Goal: Information Seeking & Learning: Learn about a topic

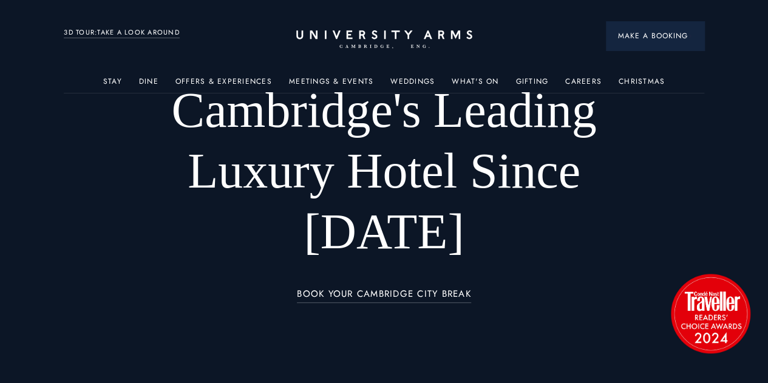
click at [642, 39] on span "Make a Booking" at bounding box center [655, 35] width 74 height 11
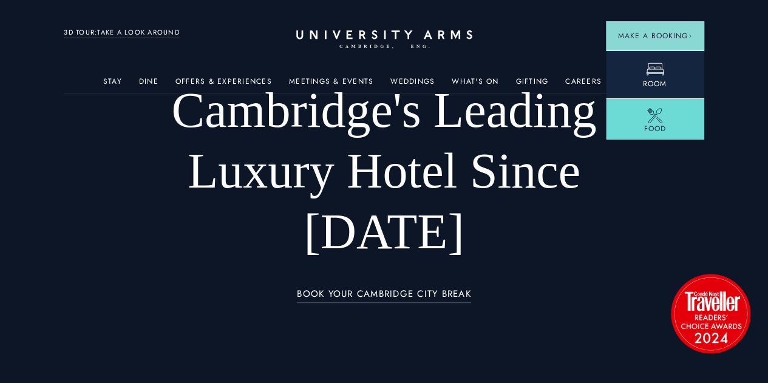
click at [637, 77] on link "Room" at bounding box center [655, 74] width 98 height 48
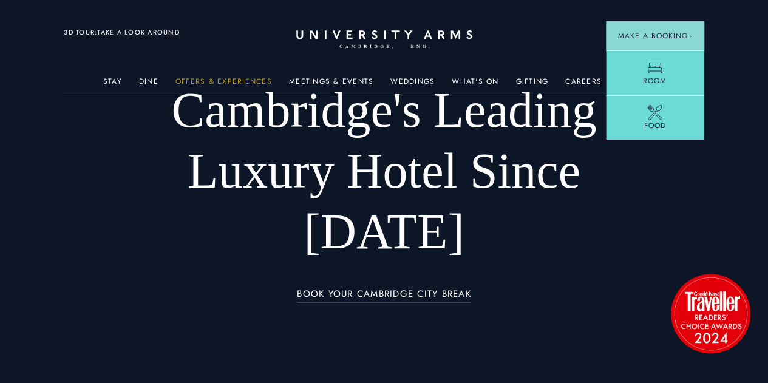
click at [226, 82] on link "Offers & Experiences" at bounding box center [223, 85] width 97 height 16
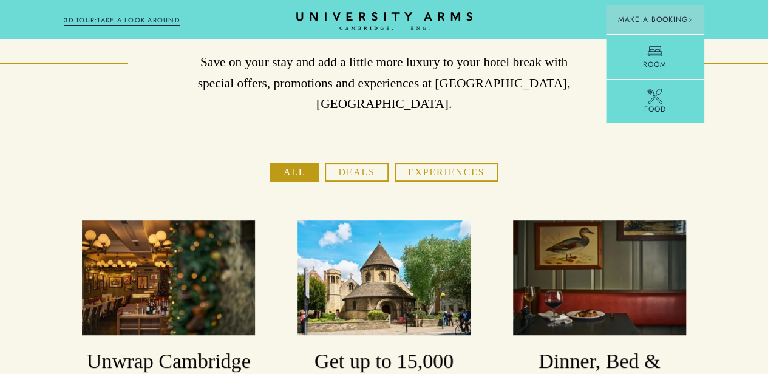
scroll to position [0, 9]
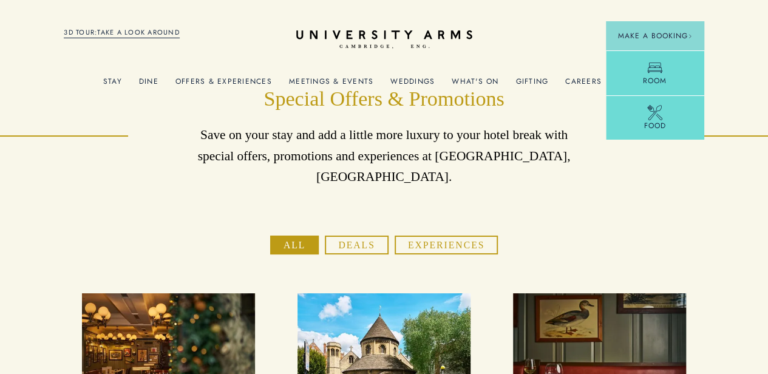
click at [472, 91] on link "What's On" at bounding box center [475, 85] width 47 height 16
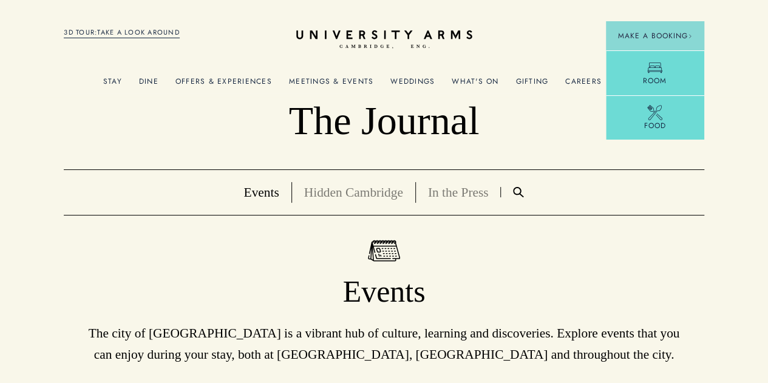
click at [331, 200] on link "Hidden Cambridge" at bounding box center [353, 192] width 99 height 15
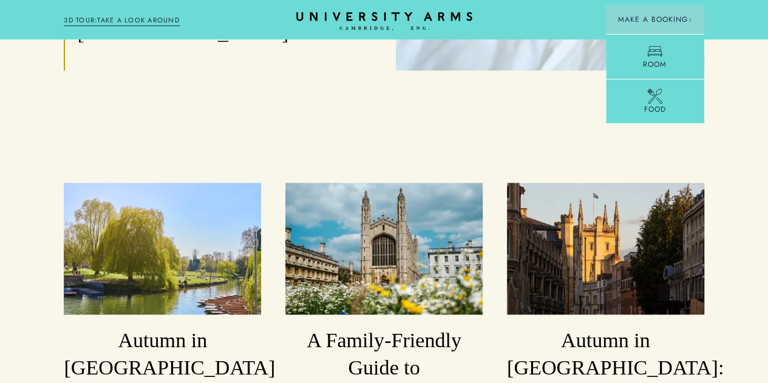
scroll to position [760, 0]
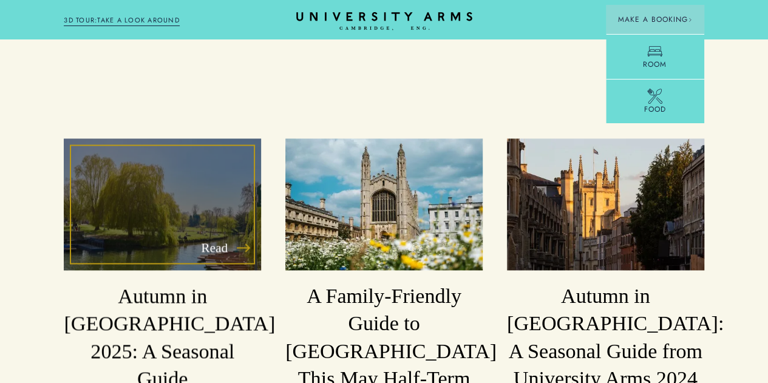
click at [193, 323] on h3 "Autumn in Cambridge 2025: A Seasonal Guide" at bounding box center [162, 337] width 197 height 110
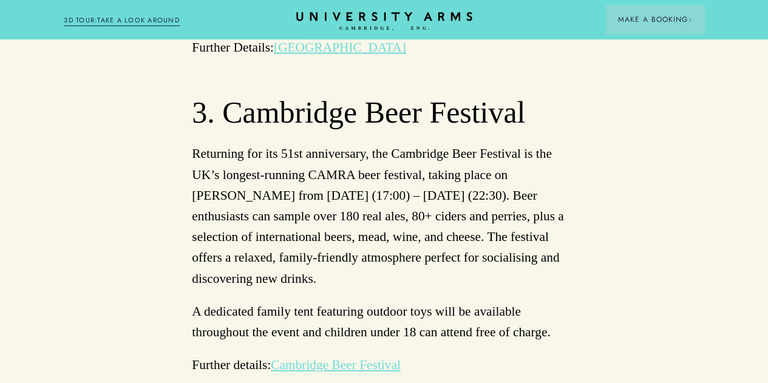
scroll to position [1410, 0]
